Goal: Information Seeking & Learning: Learn about a topic

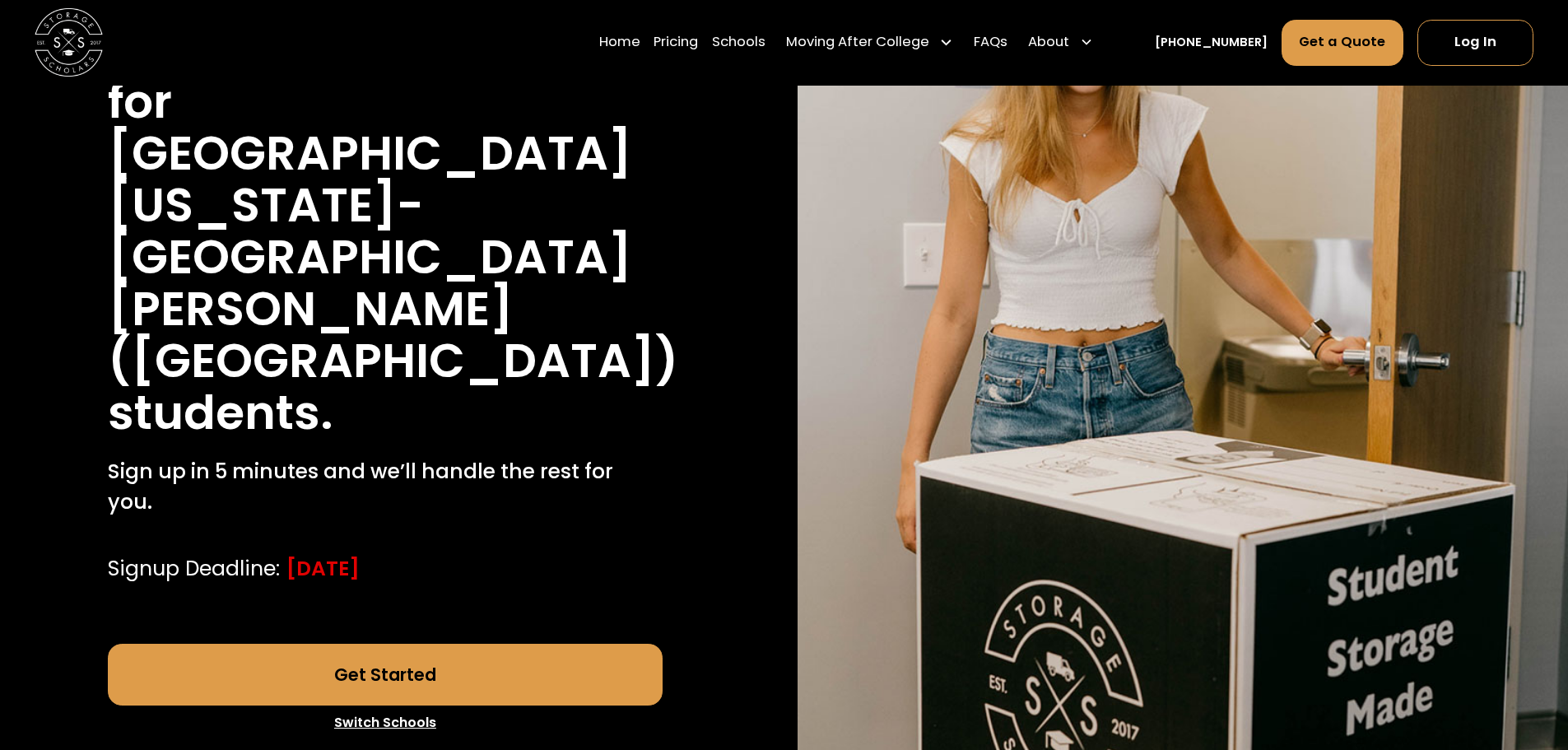
scroll to position [329, 0]
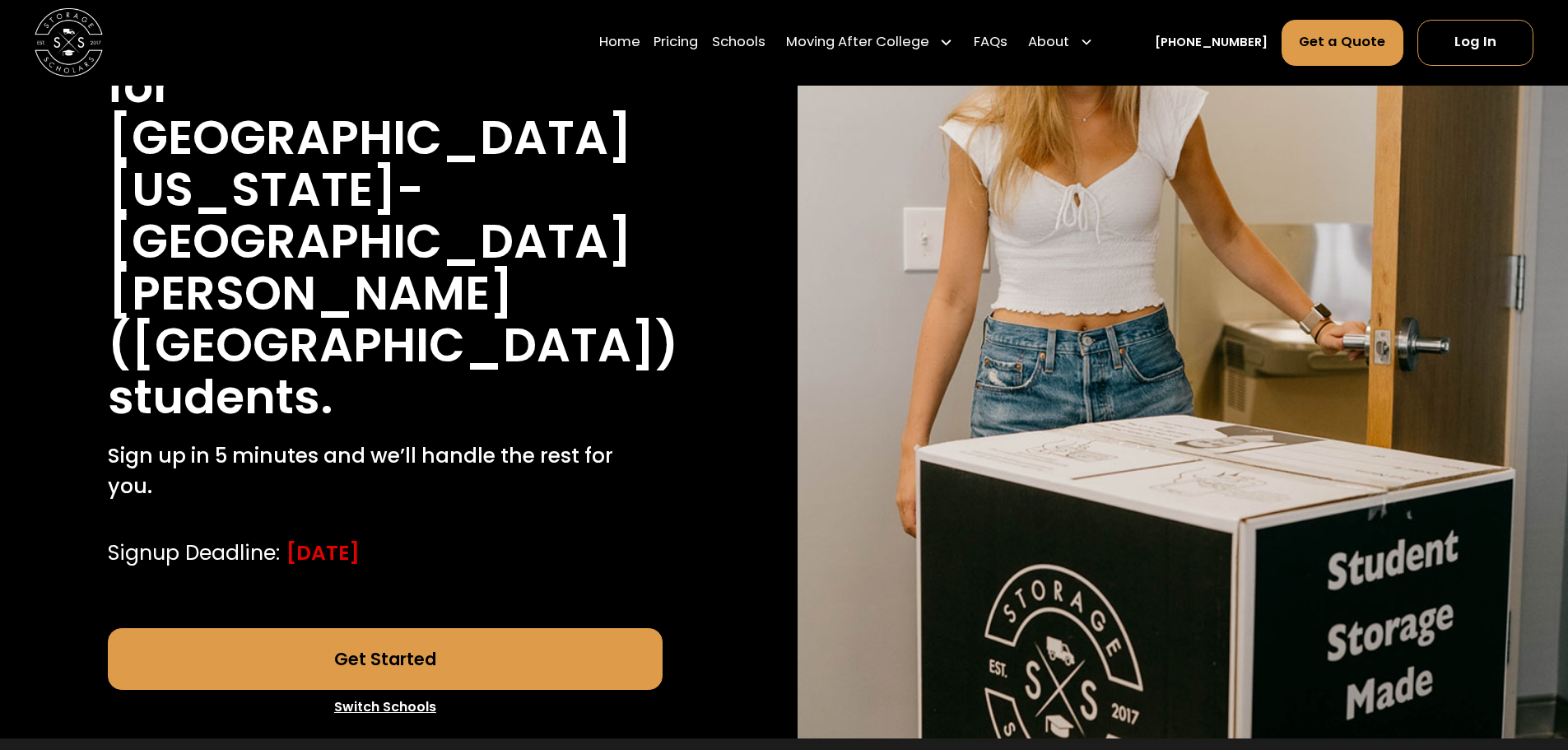
click at [403, 628] on link "Get Started" at bounding box center [384, 659] width 555 height 62
click at [1455, 50] on link "Log In" at bounding box center [1475, 43] width 116 height 47
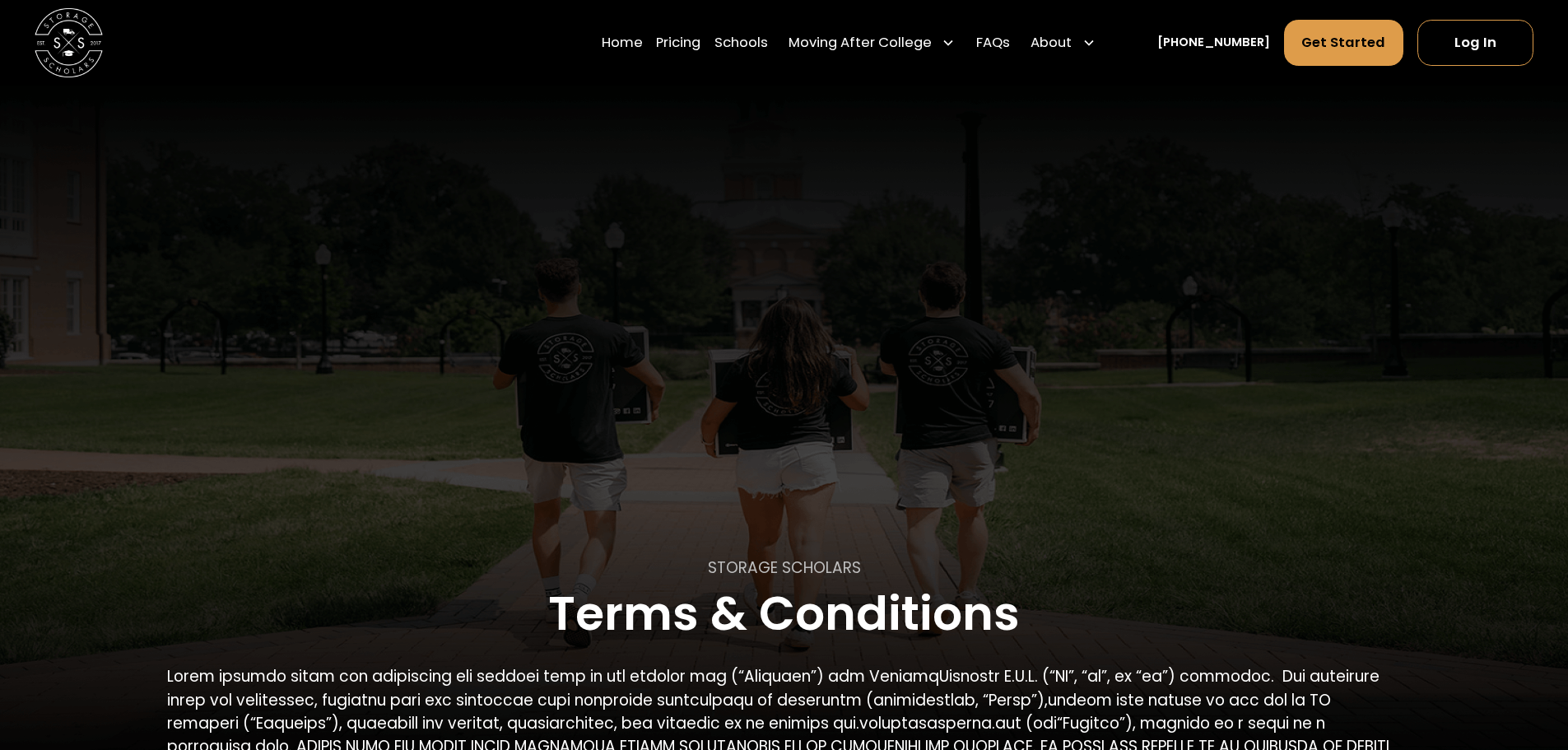
drag, startPoint x: 617, startPoint y: 135, endPoint x: 425, endPoint y: 89, distance: 197.4
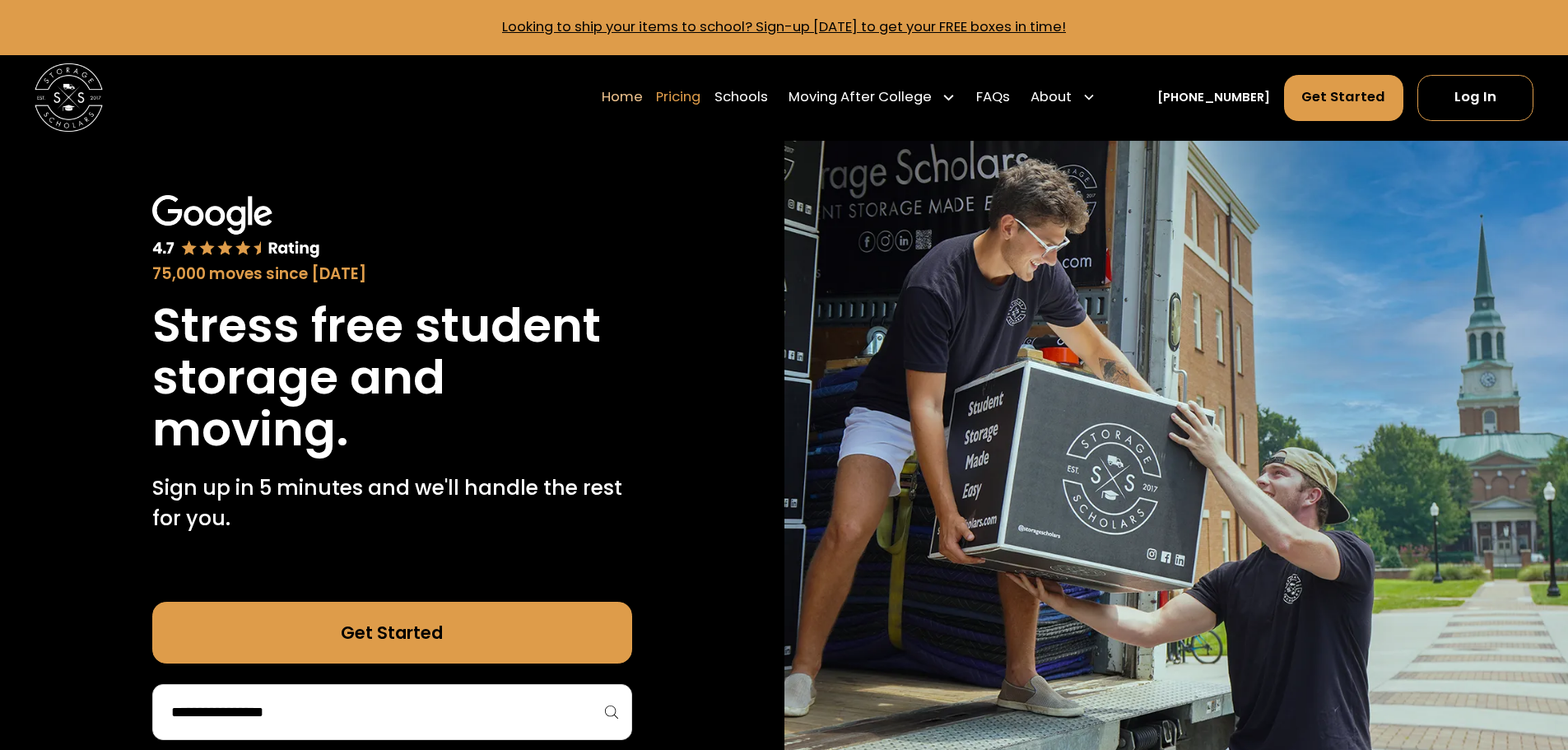
click at [700, 99] on link "Pricing" at bounding box center [678, 97] width 45 height 47
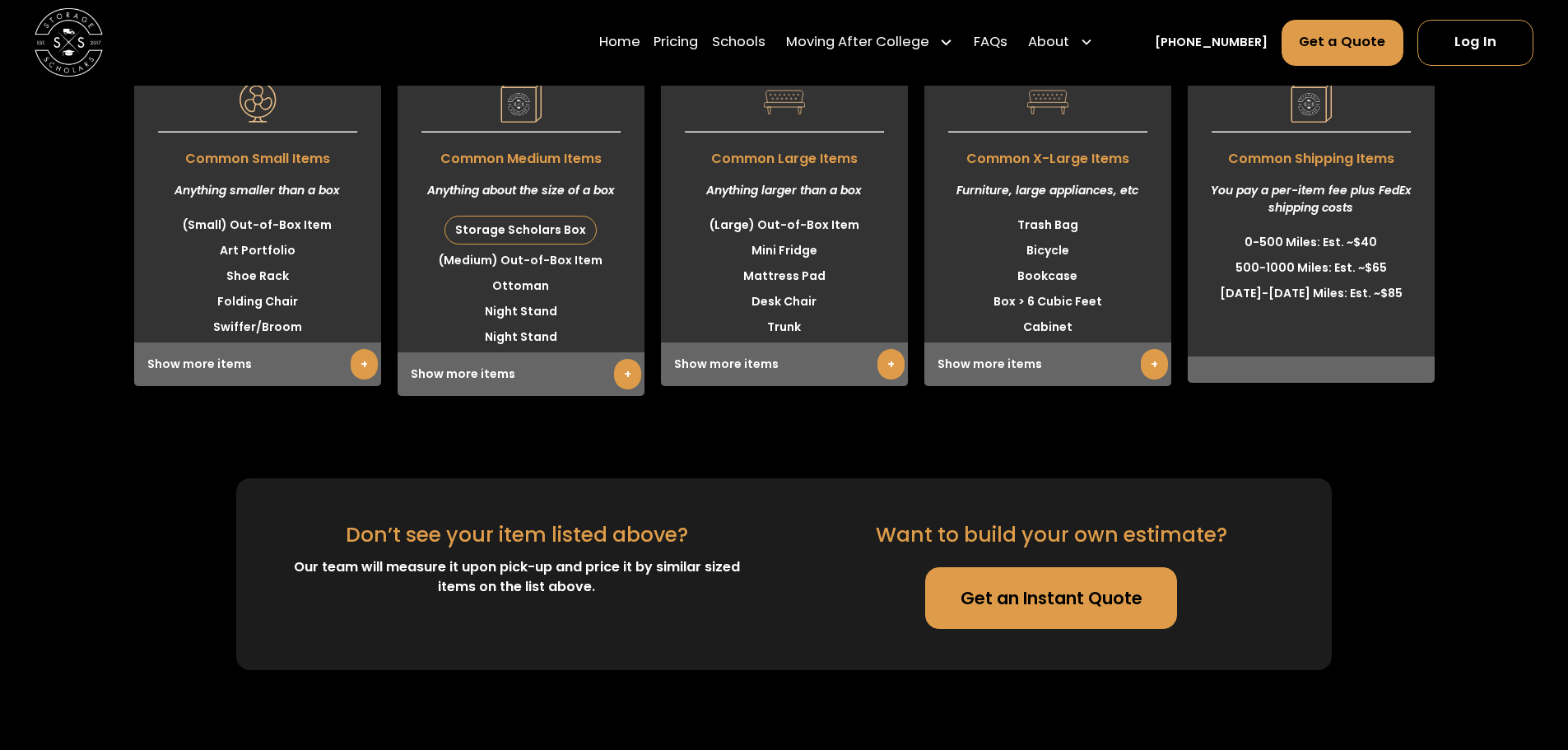
scroll to position [4944, 0]
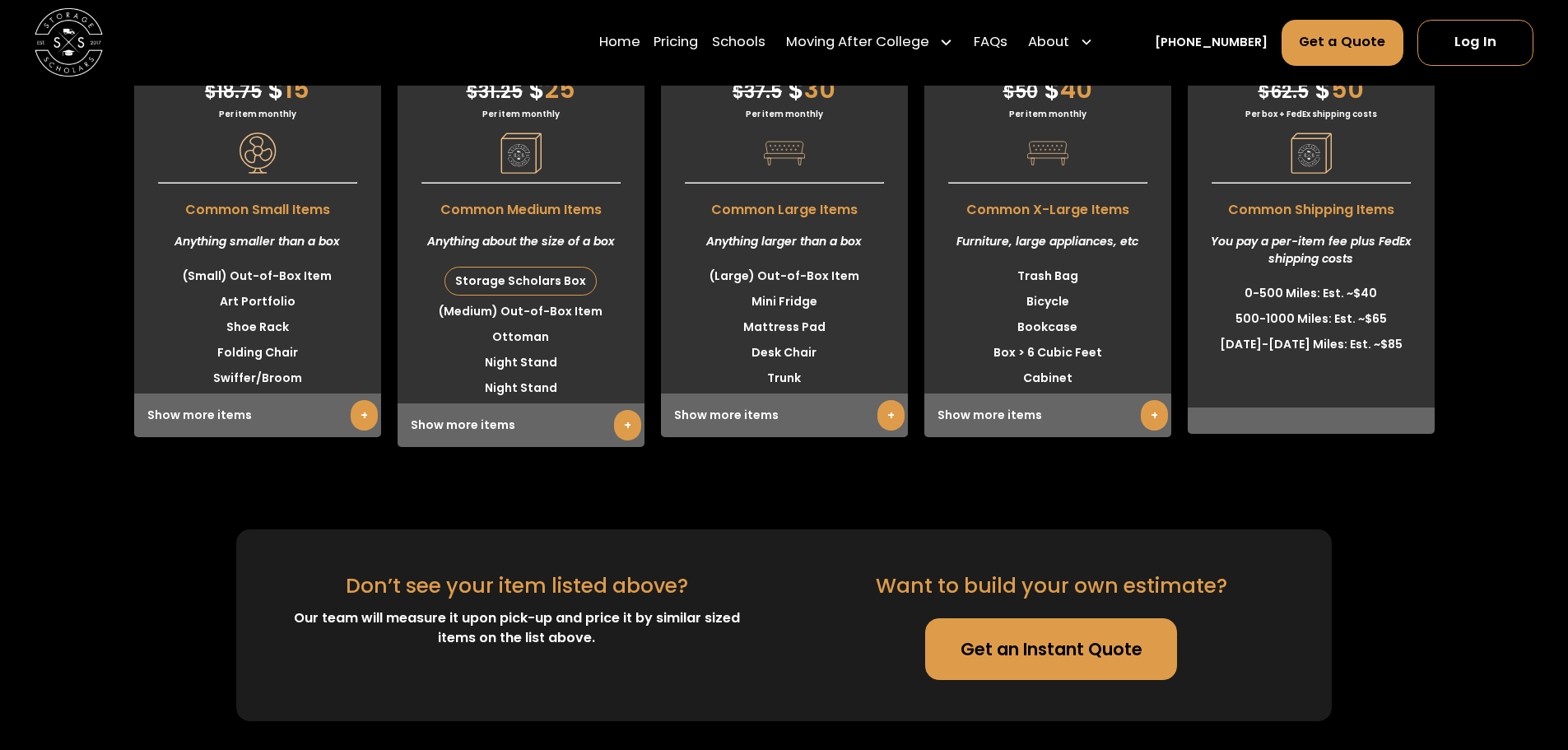
click at [1002, 618] on link "Get an Instant Quote" at bounding box center [1051, 649] width 252 height 62
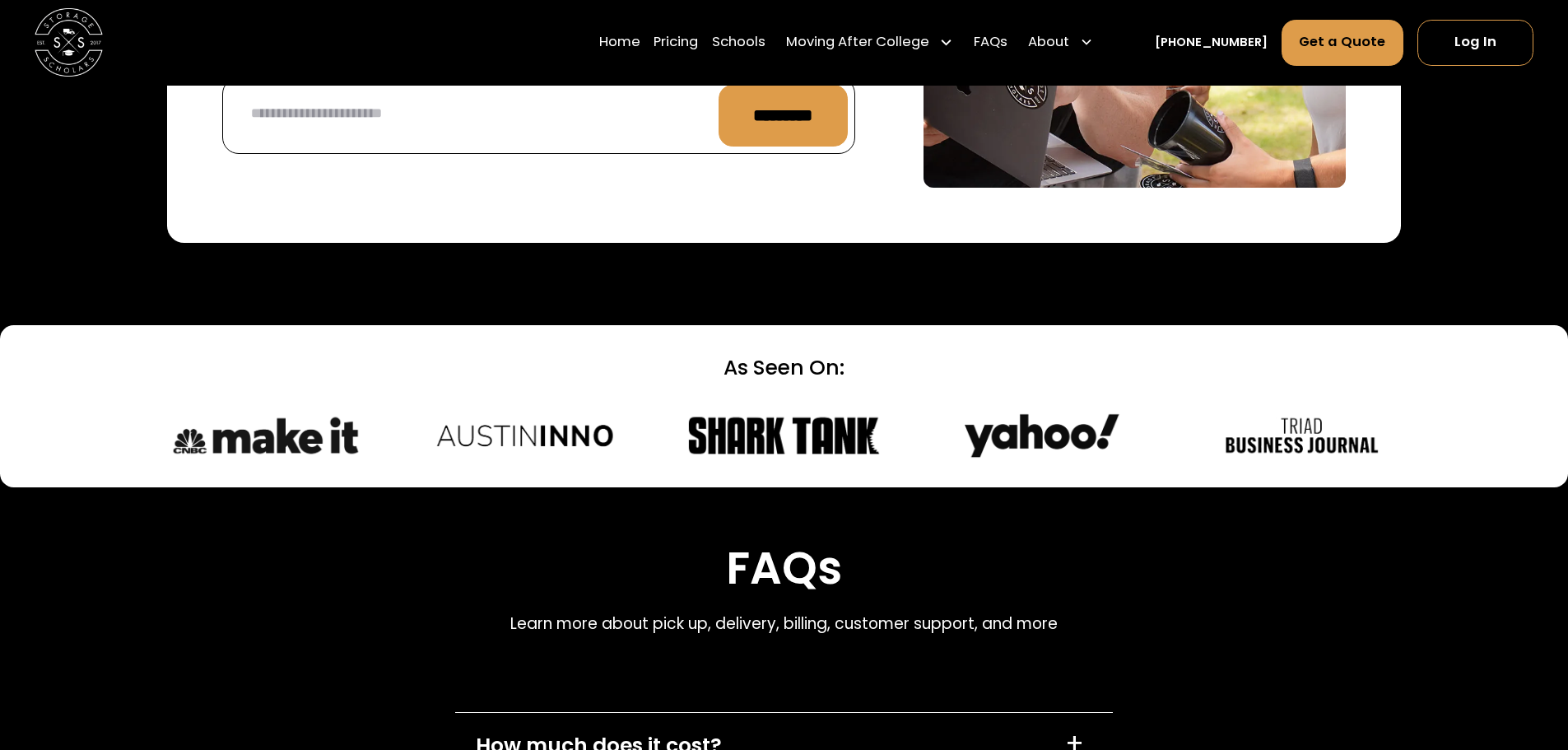
scroll to position [7167, 0]
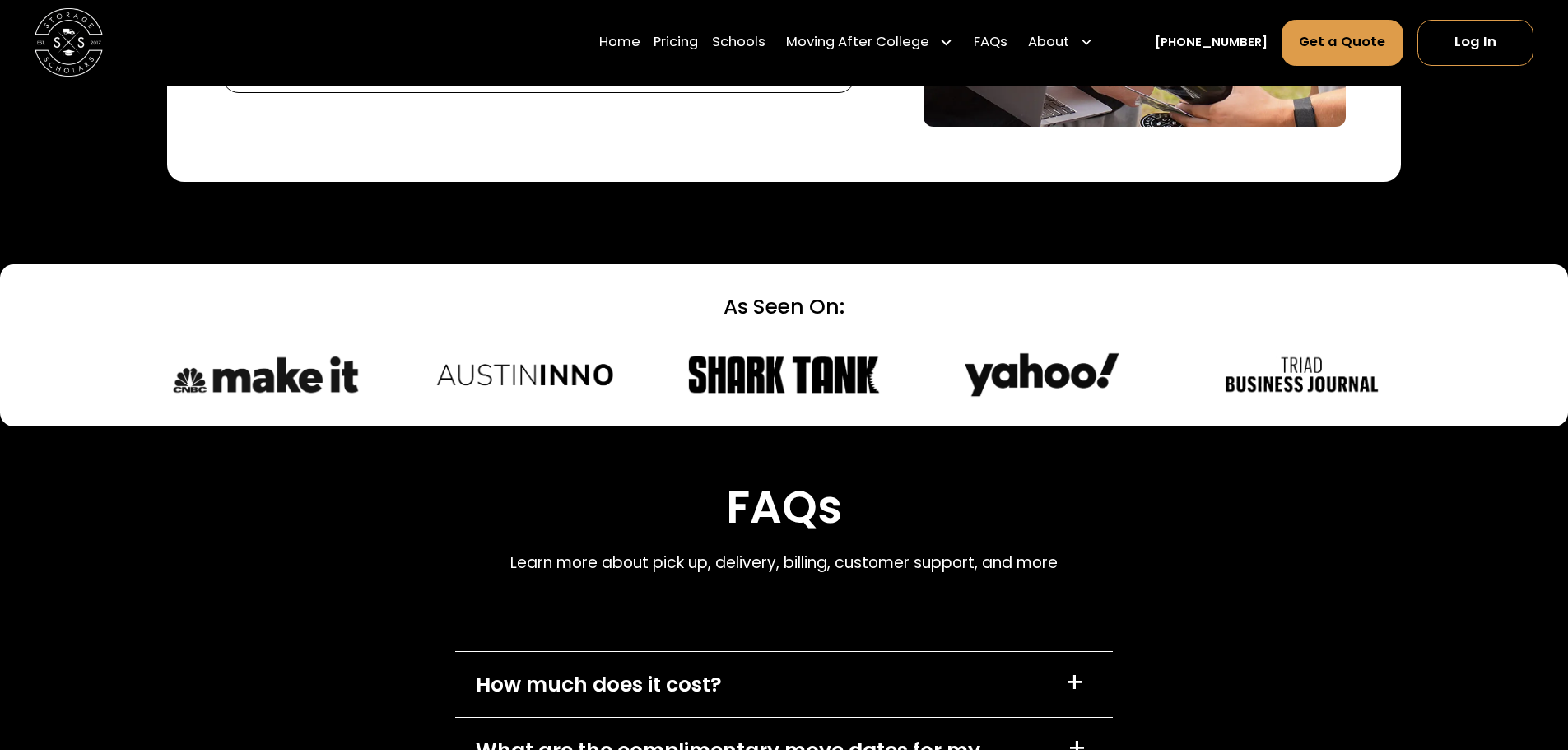
click at [583, 670] on div "How much does it cost?" at bounding box center [599, 684] width 246 height 30
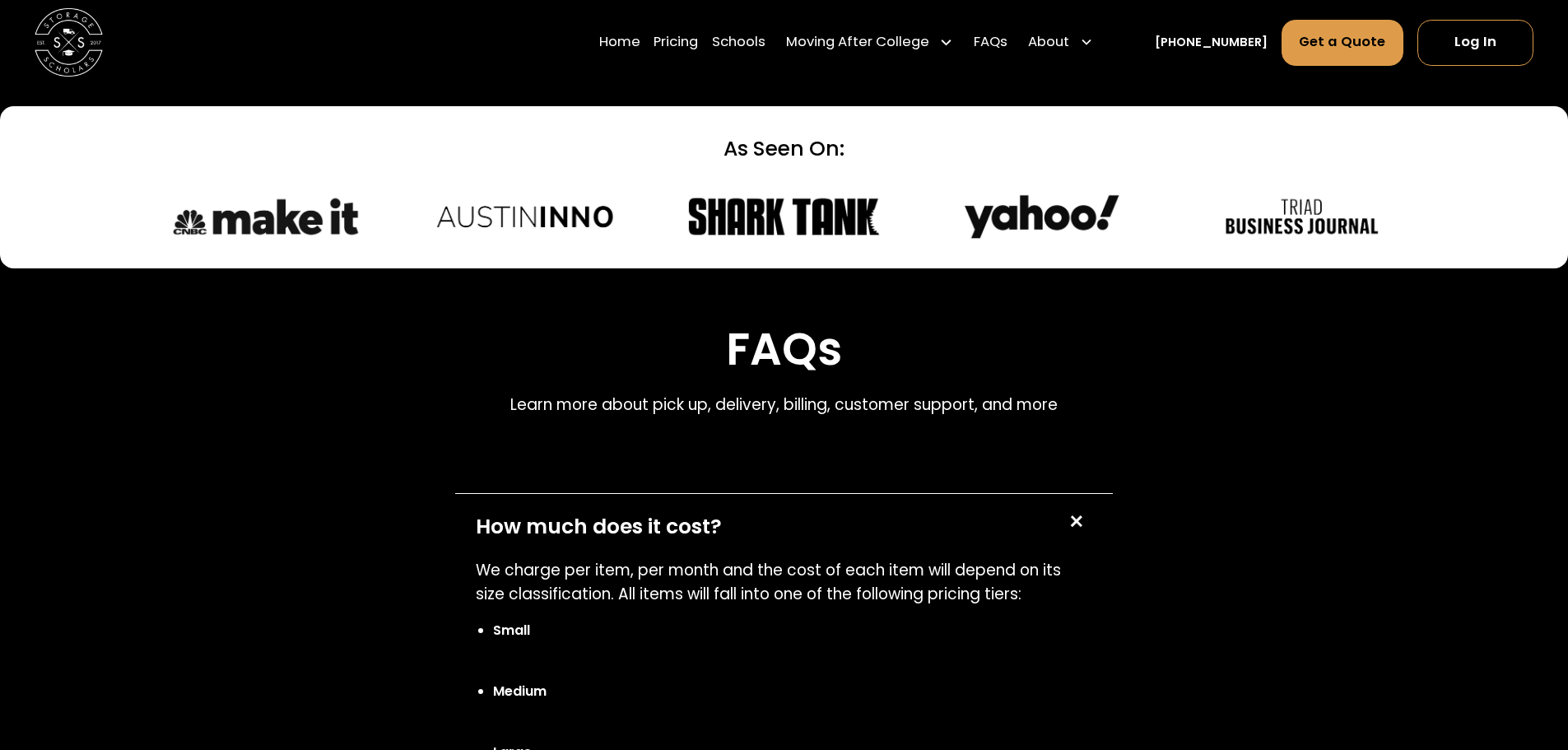
scroll to position [7331, 0]
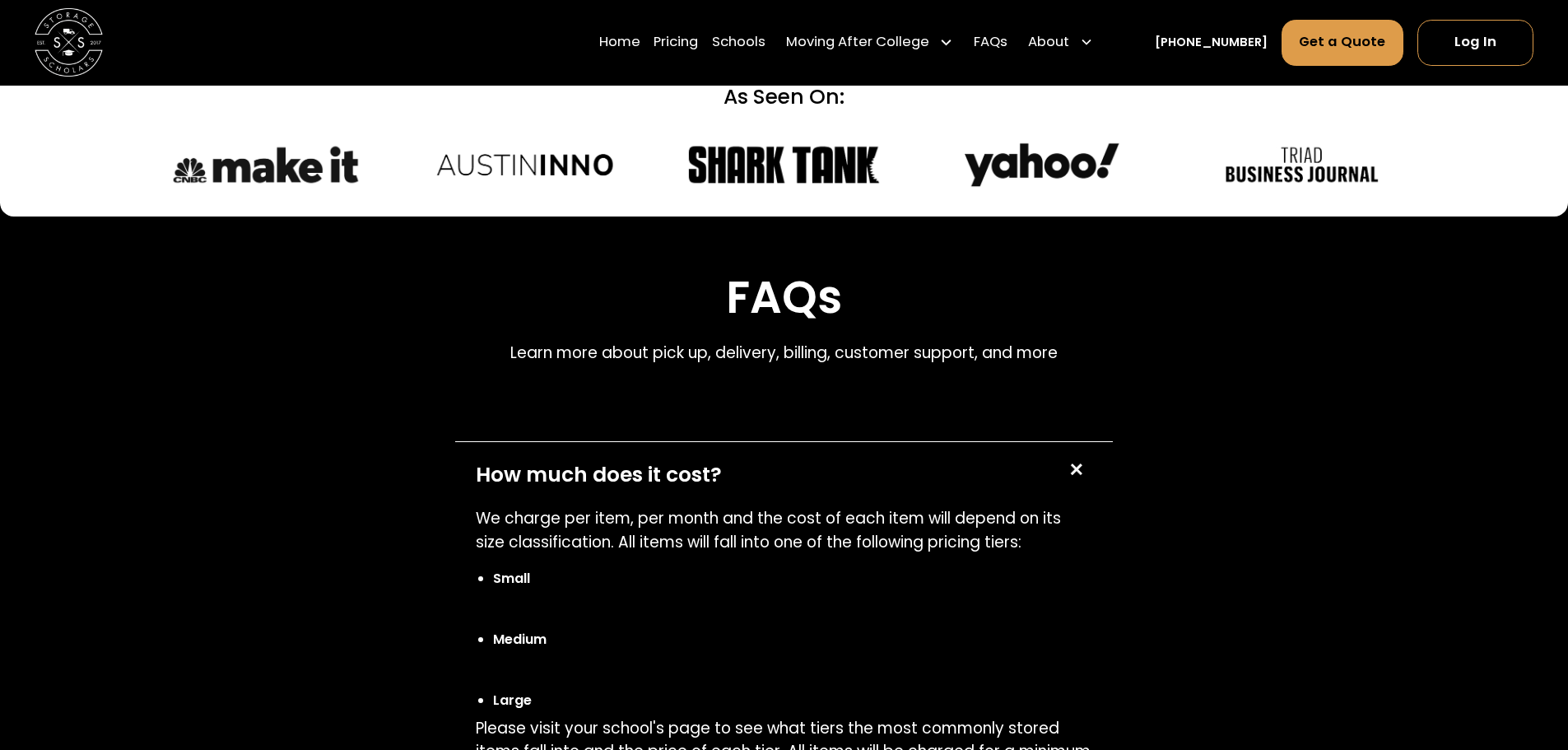
scroll to position [7496, 0]
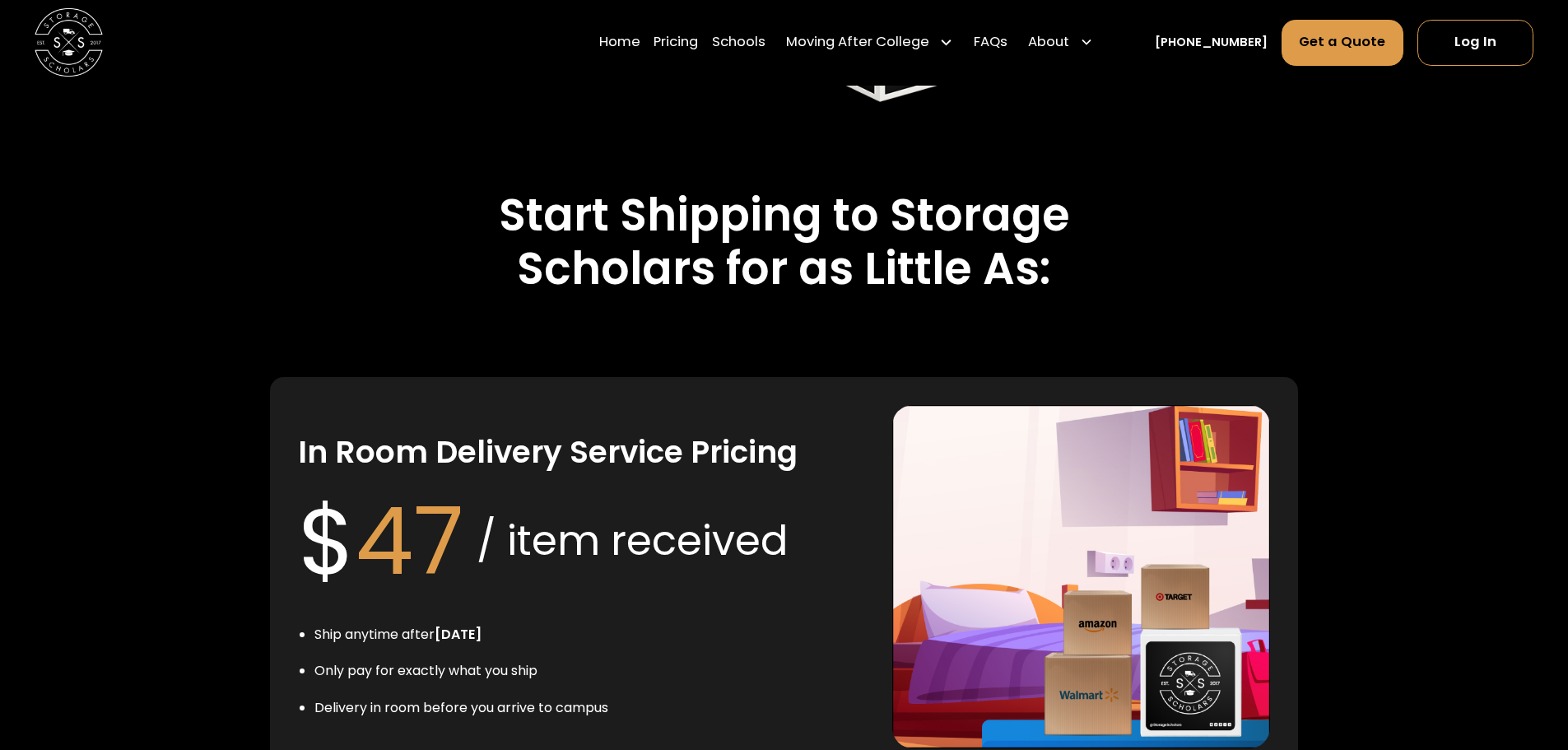
scroll to position [3565, 0]
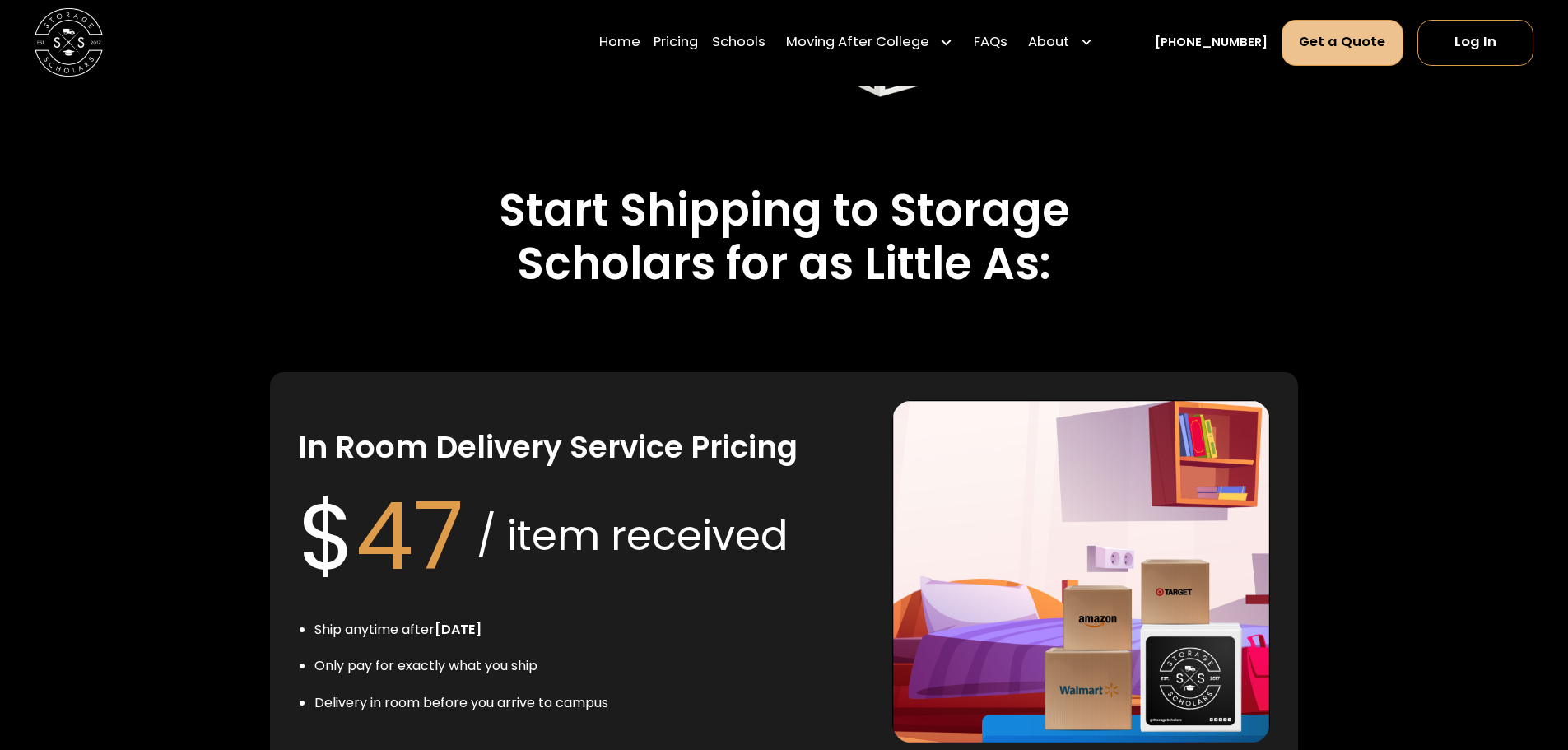
click at [1318, 47] on link "Get a Quote" at bounding box center [1342, 43] width 123 height 47
